Goal: Transaction & Acquisition: Purchase product/service

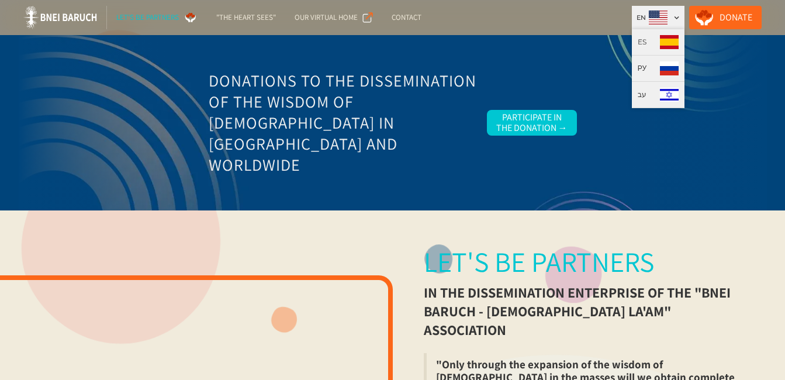
click at [680, 16] on div at bounding box center [677, 18] width 6 height 6
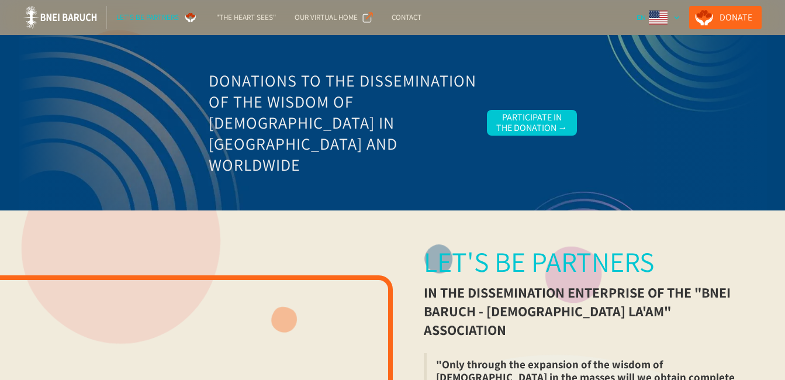
click at [680, 16] on div at bounding box center [677, 18] width 6 height 6
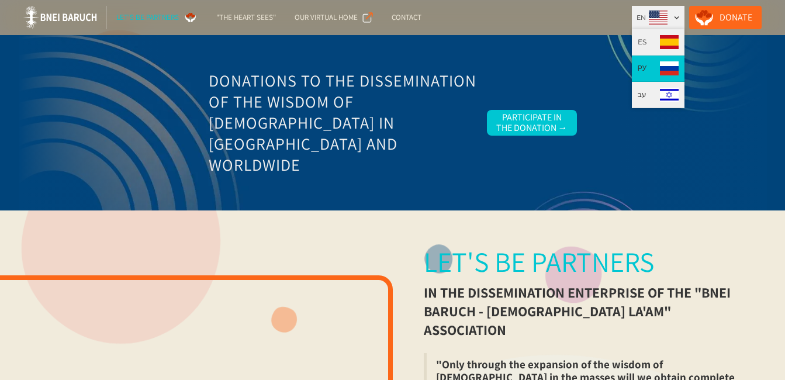
click at [660, 65] on link "РУ" at bounding box center [658, 69] width 53 height 26
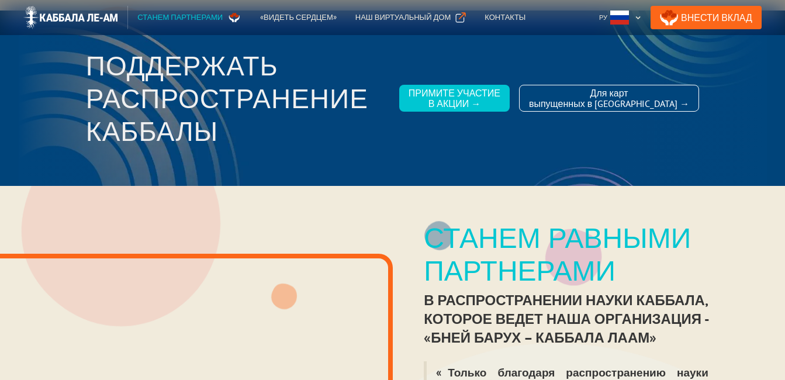
scroll to position [332, 0]
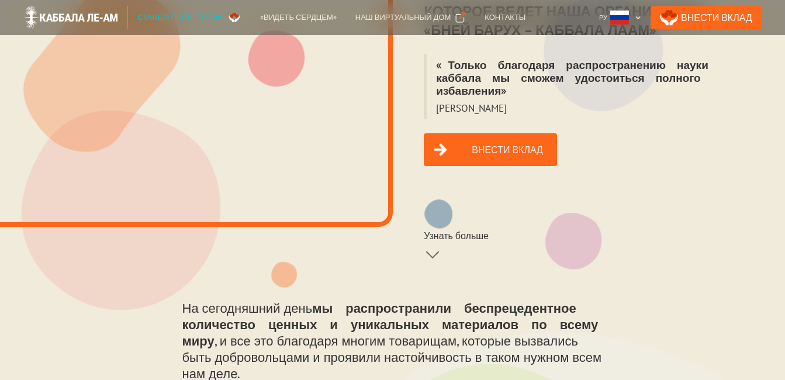
click at [491, 133] on link "Внести вклад" at bounding box center [490, 149] width 133 height 33
